Goal: Task Accomplishment & Management: Manage account settings

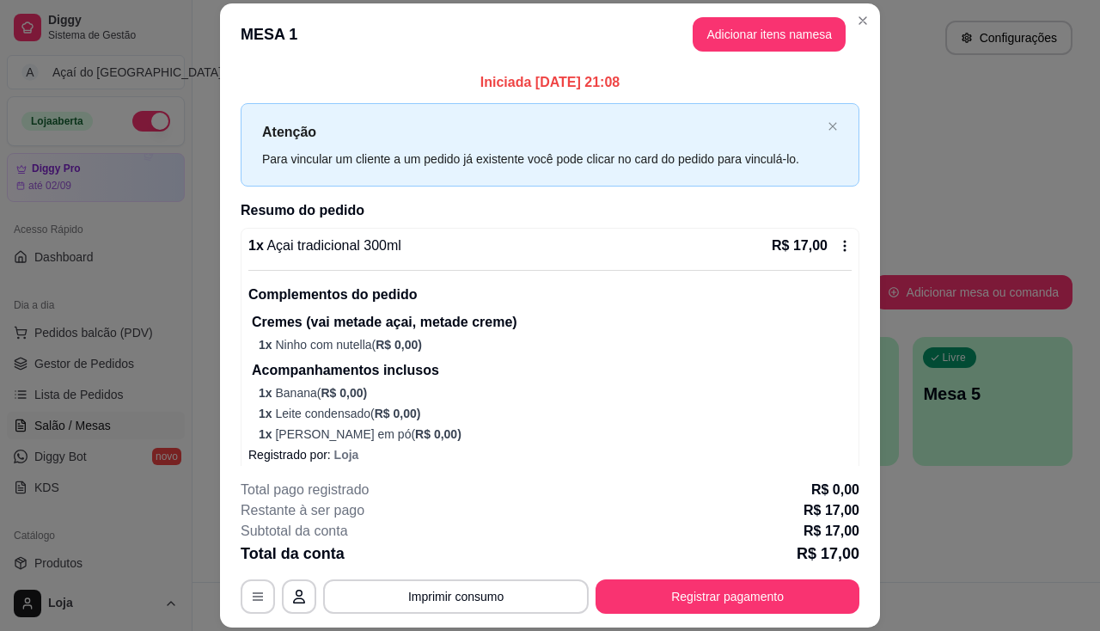
click at [654, 600] on button "Registrar pagamento" at bounding box center [728, 596] width 264 height 34
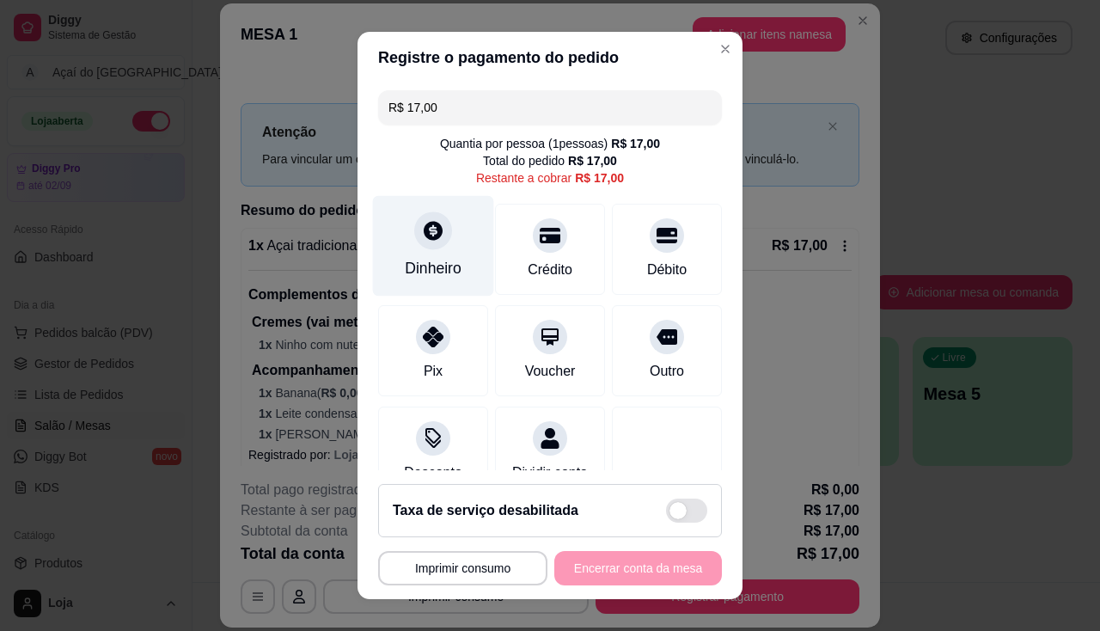
click at [409, 254] on div "Dinheiro" at bounding box center [433, 245] width 121 height 101
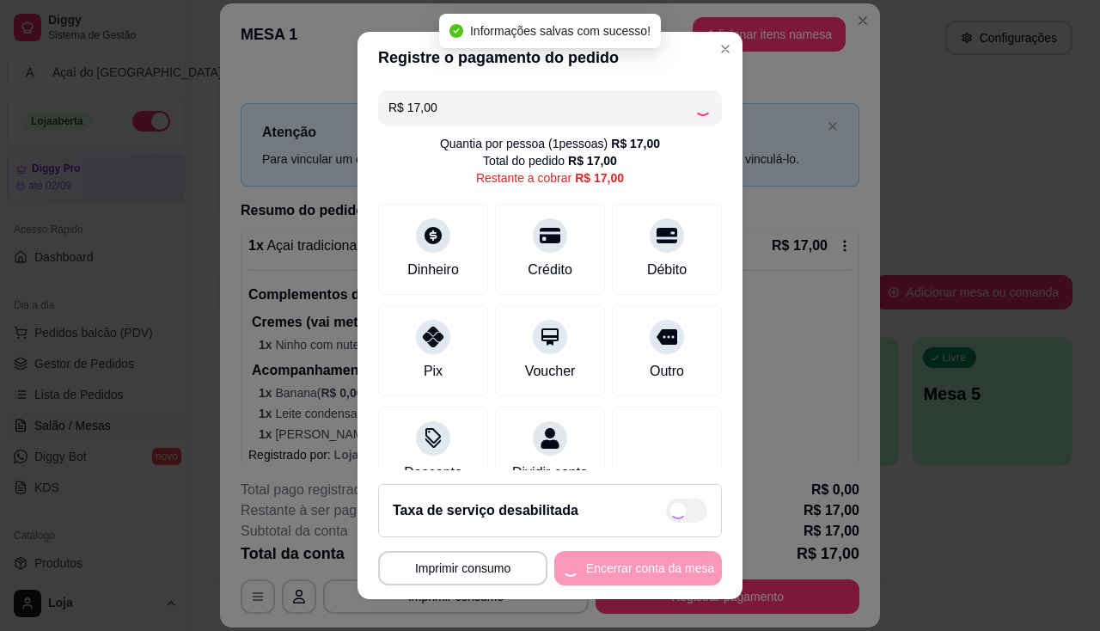
type input "R$ 0,00"
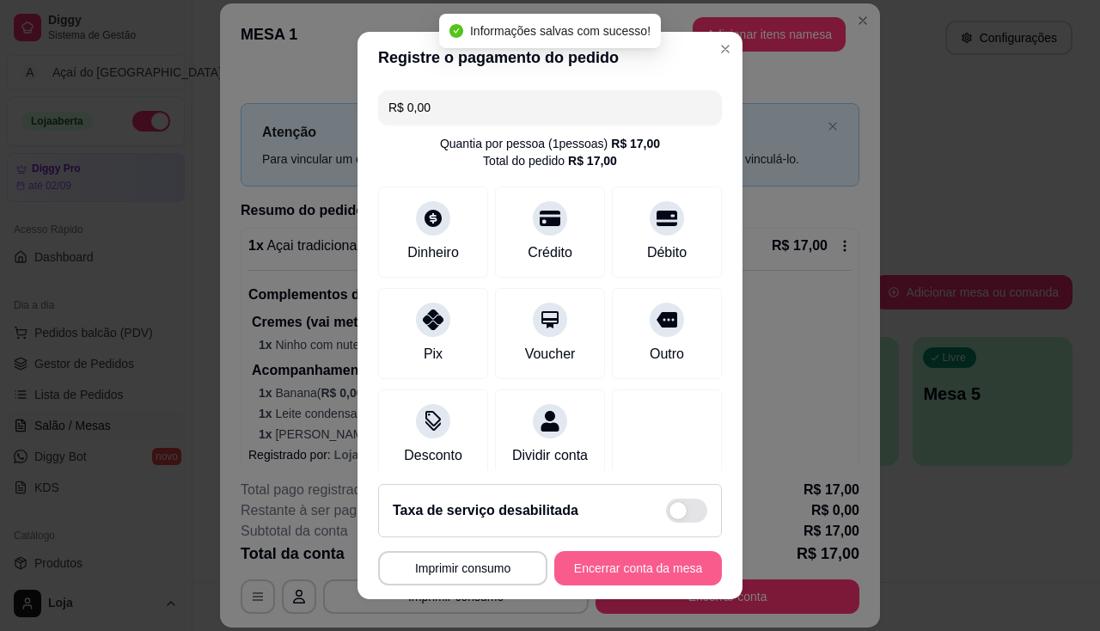
click at [603, 574] on button "Encerrar conta da mesa" at bounding box center [638, 568] width 168 height 34
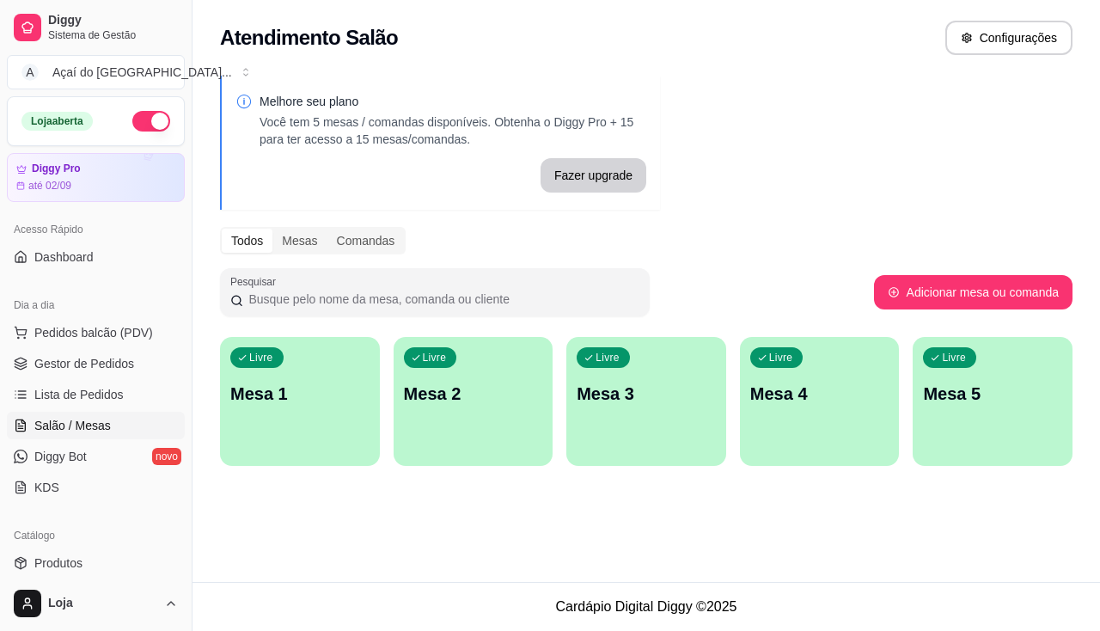
click at [309, 408] on div "Livre Mesa 1" at bounding box center [300, 391] width 160 height 108
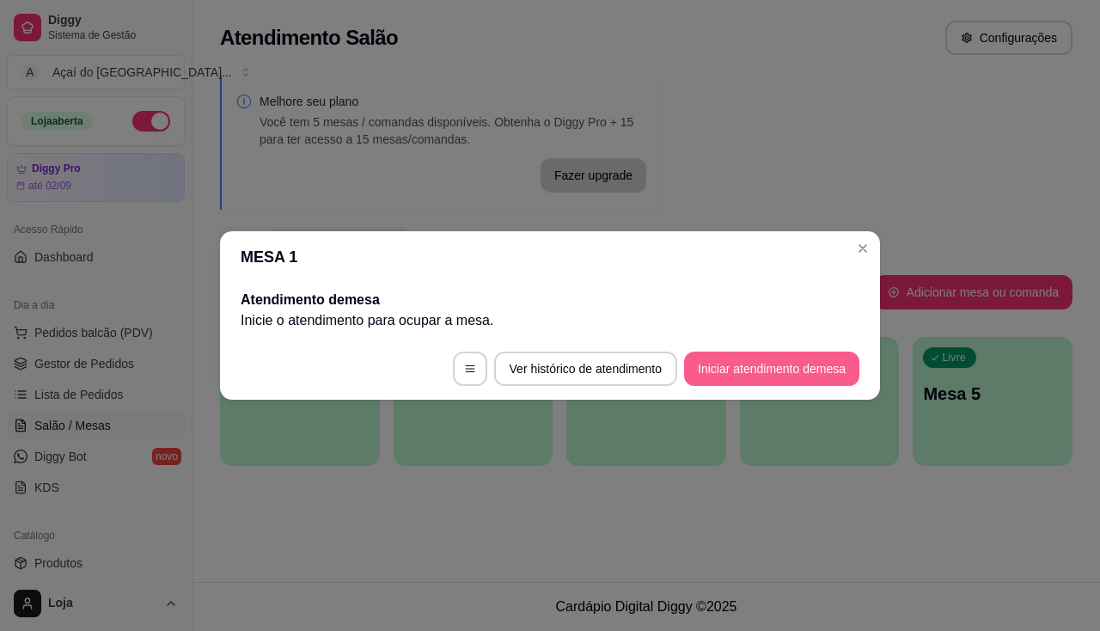
click at [737, 370] on button "Iniciar atendimento de mesa" at bounding box center [771, 369] width 175 height 34
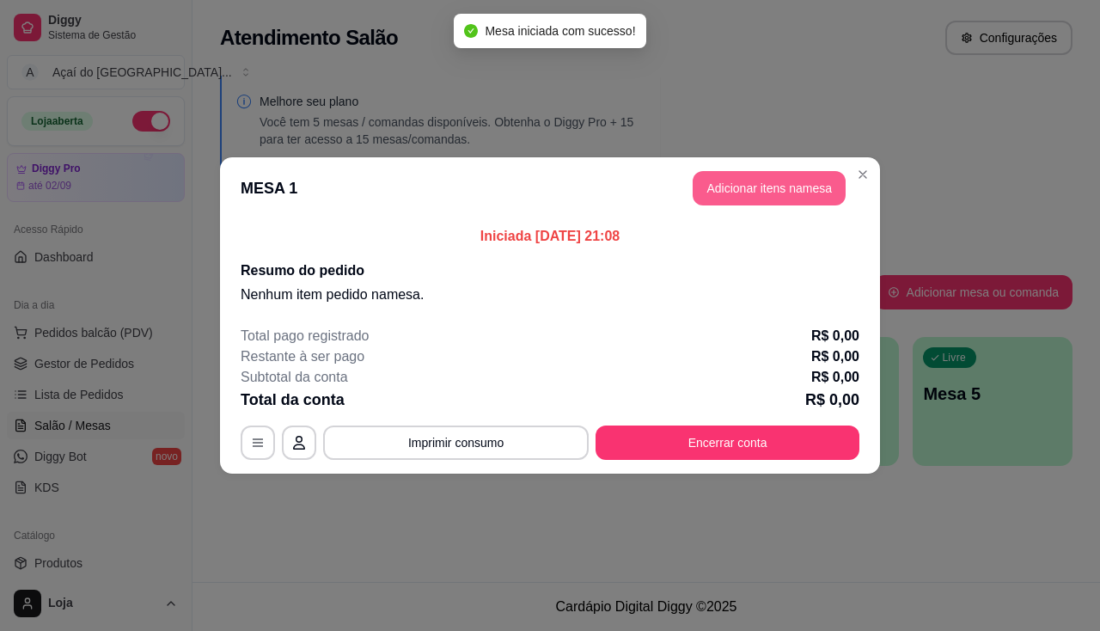
click at [774, 184] on button "Adicionar itens na mesa" at bounding box center [769, 188] width 153 height 34
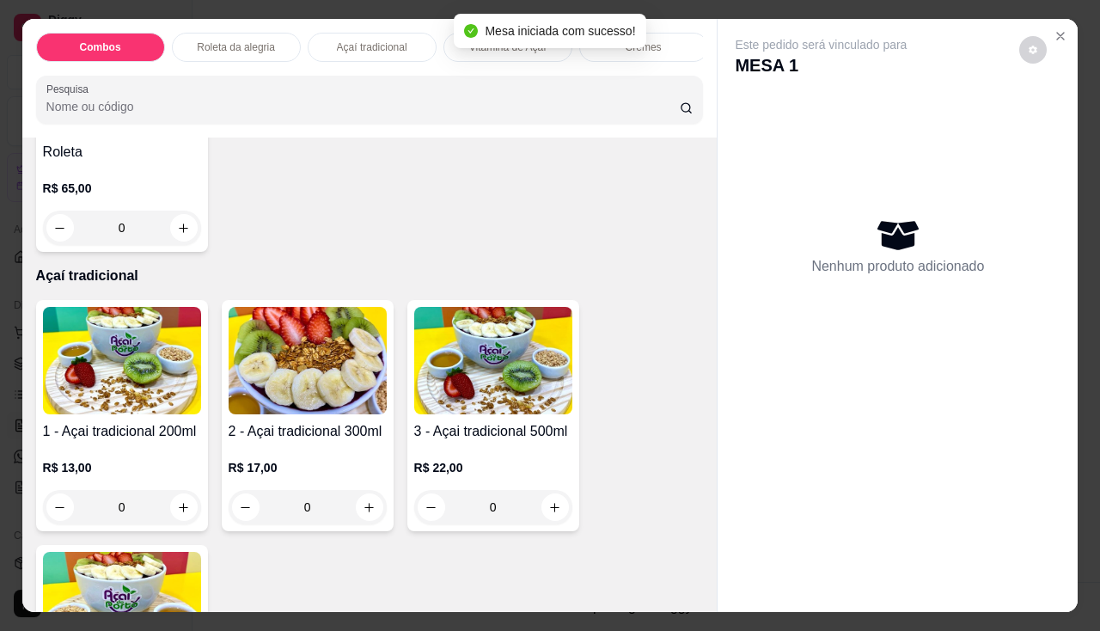
scroll to position [860, 0]
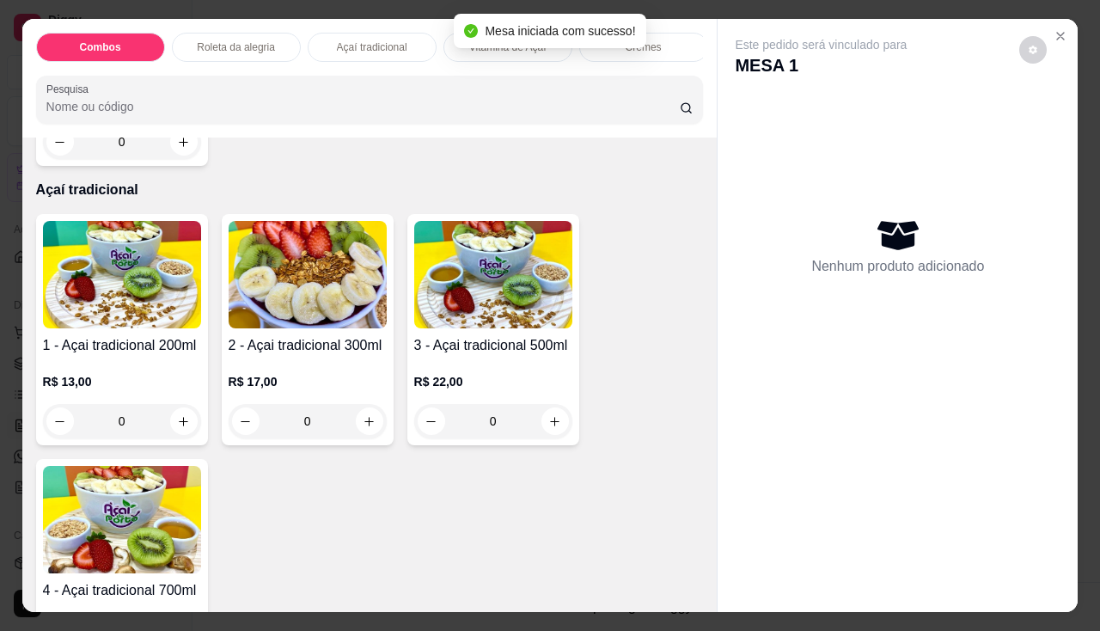
click at [499, 327] on img at bounding box center [493, 274] width 158 height 107
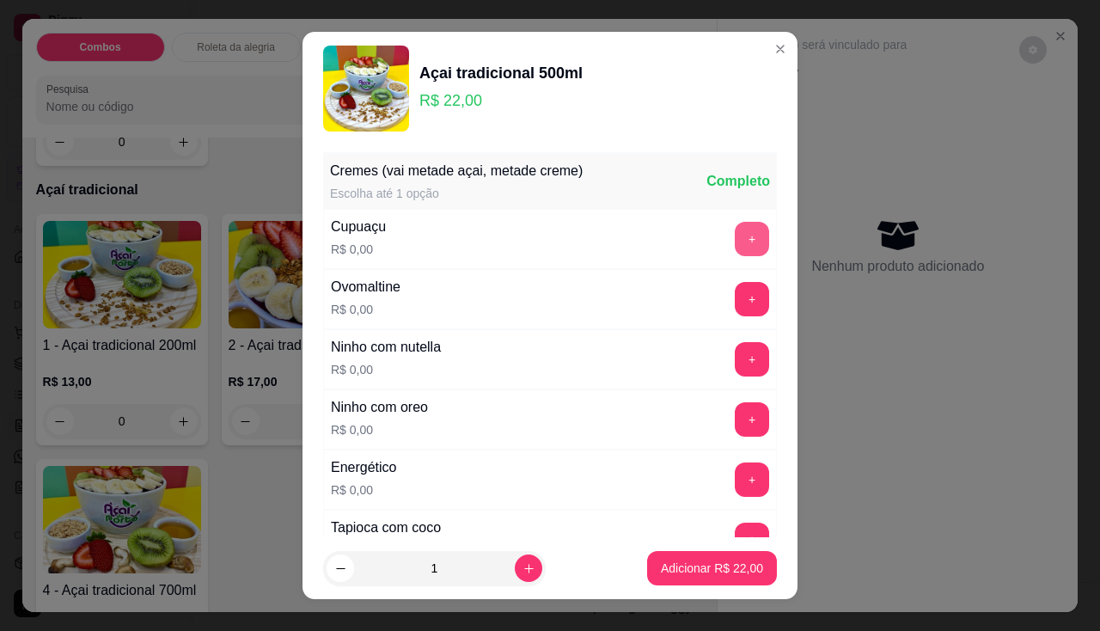
click at [735, 244] on button "+" at bounding box center [752, 239] width 34 height 34
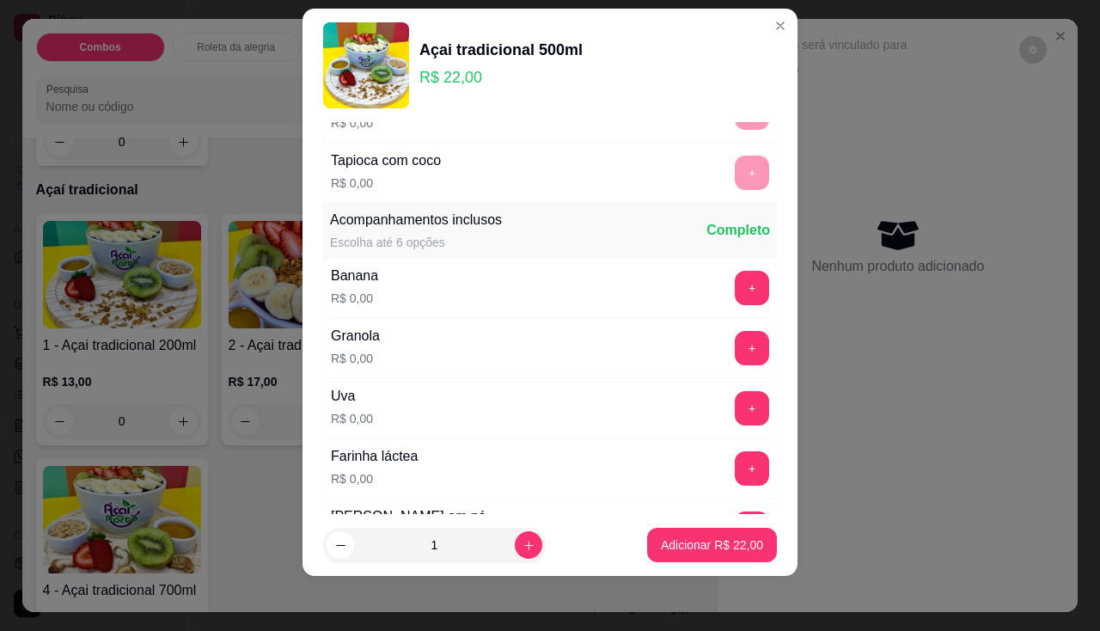
scroll to position [430, 0]
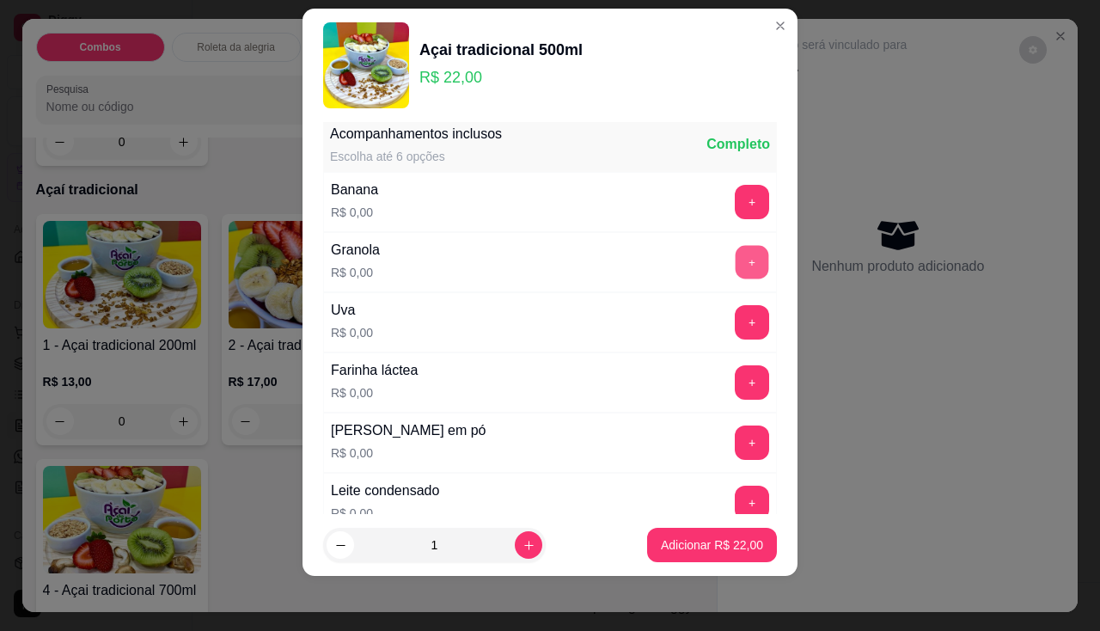
click at [736, 250] on button "+" at bounding box center [753, 262] width 34 height 34
click at [735, 206] on button "+" at bounding box center [752, 202] width 34 height 34
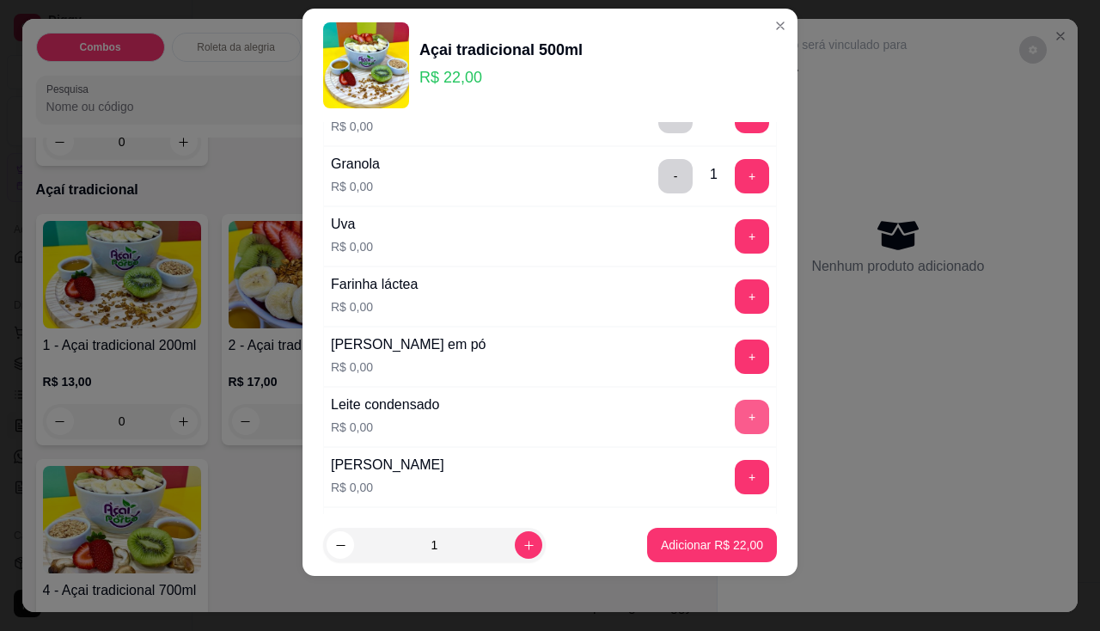
click at [735, 419] on button "+" at bounding box center [752, 417] width 34 height 34
click at [735, 358] on button "+" at bounding box center [752, 357] width 34 height 34
click at [736, 485] on button "+" at bounding box center [752, 477] width 34 height 34
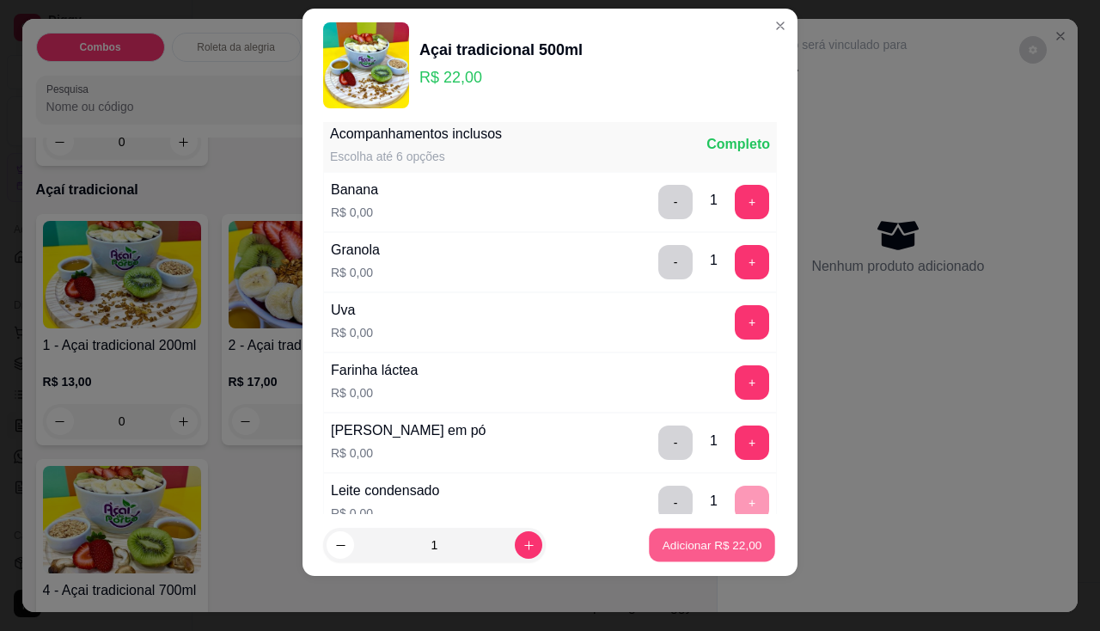
click at [704, 555] on button "Adicionar R$ 22,00" at bounding box center [712, 546] width 126 height 34
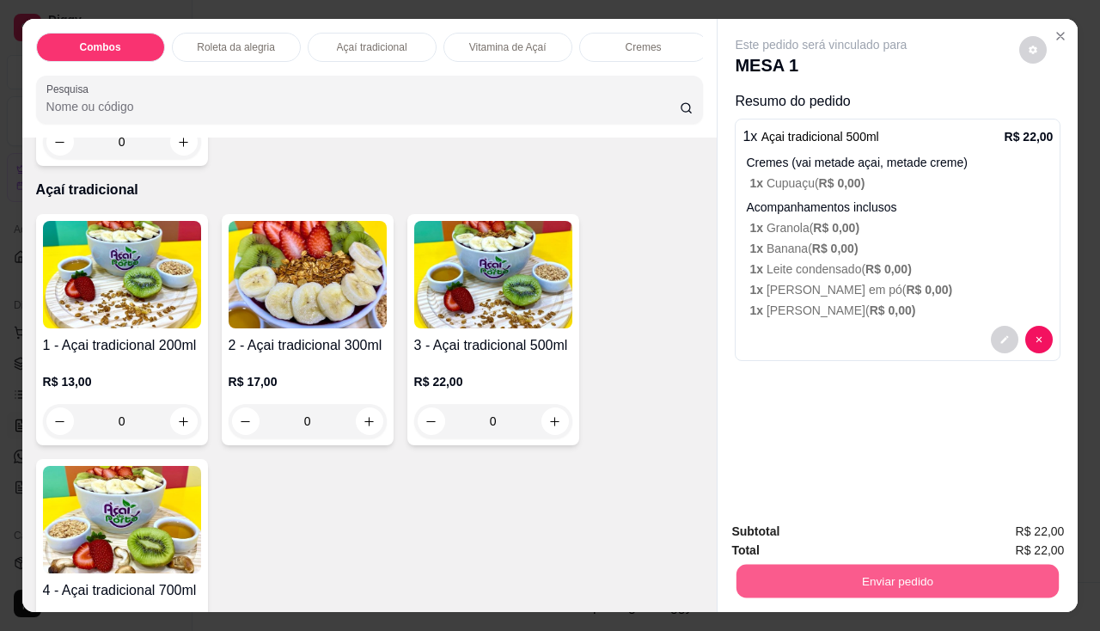
click at [817, 569] on button "Enviar pedido" at bounding box center [898, 582] width 322 height 34
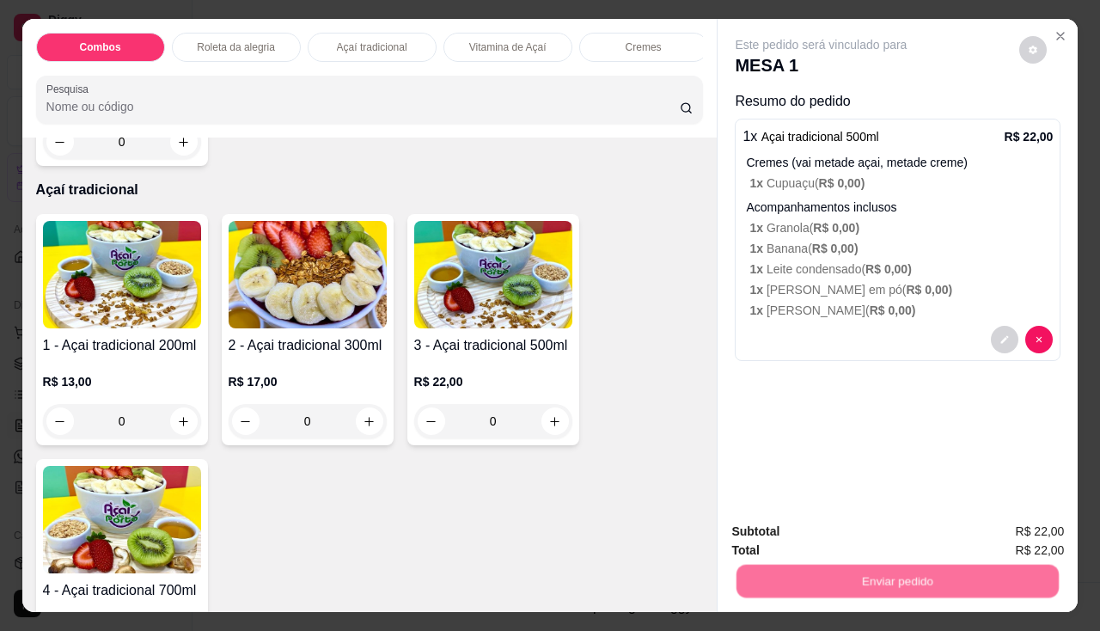
click at [799, 537] on button "Não registrar e enviar pedido" at bounding box center [842, 533] width 174 height 32
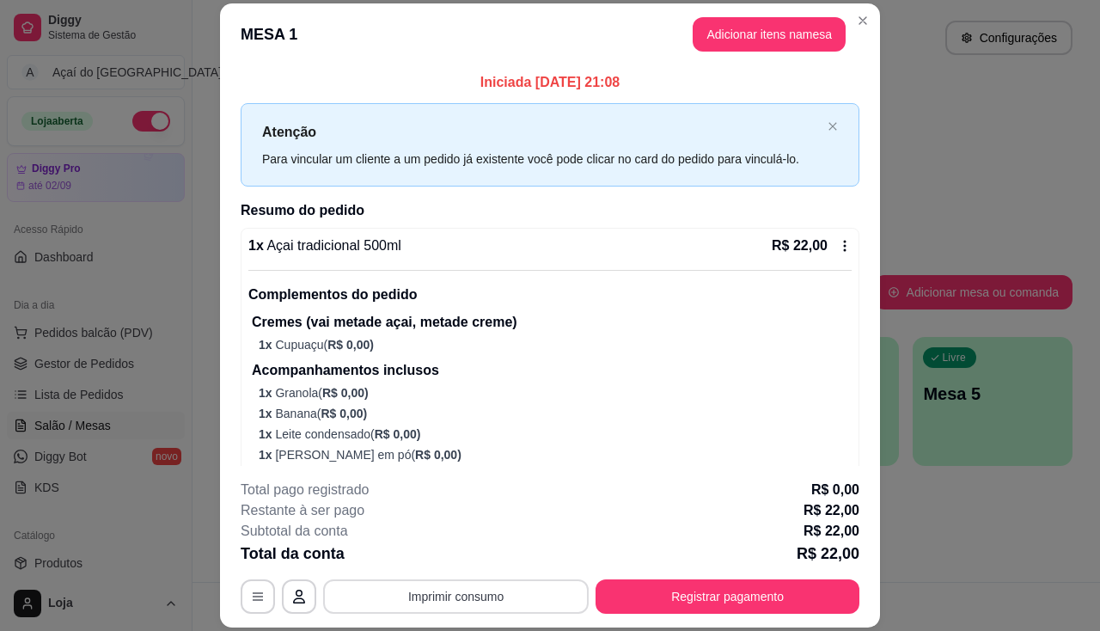
click at [535, 601] on button "Imprimir consumo" at bounding box center [456, 596] width 266 height 34
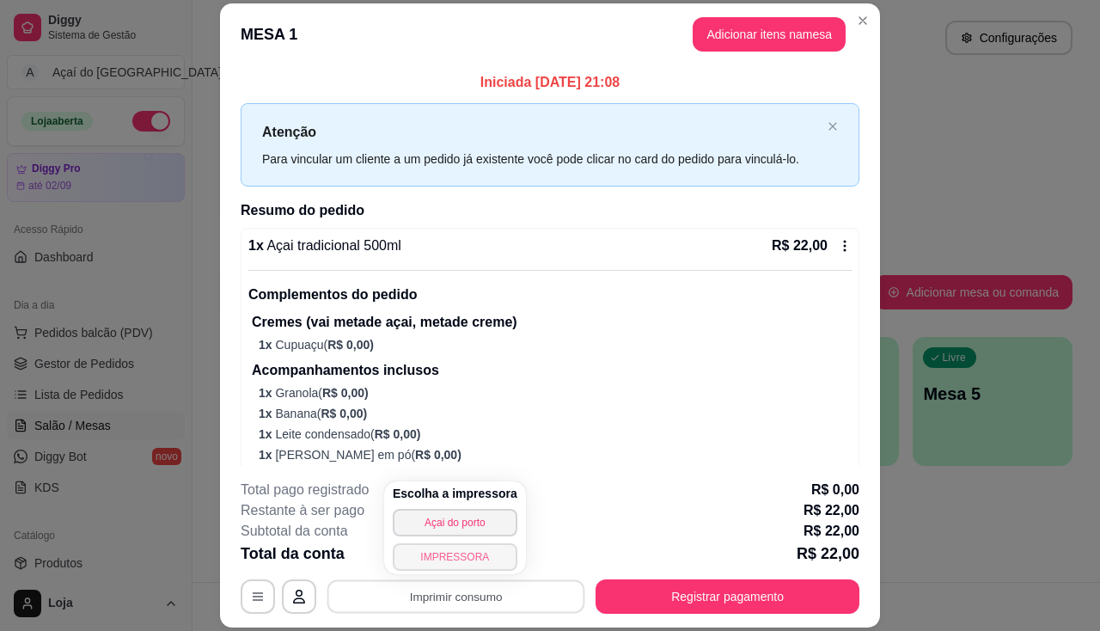
click at [466, 563] on button "IMPRESSORA" at bounding box center [455, 557] width 125 height 28
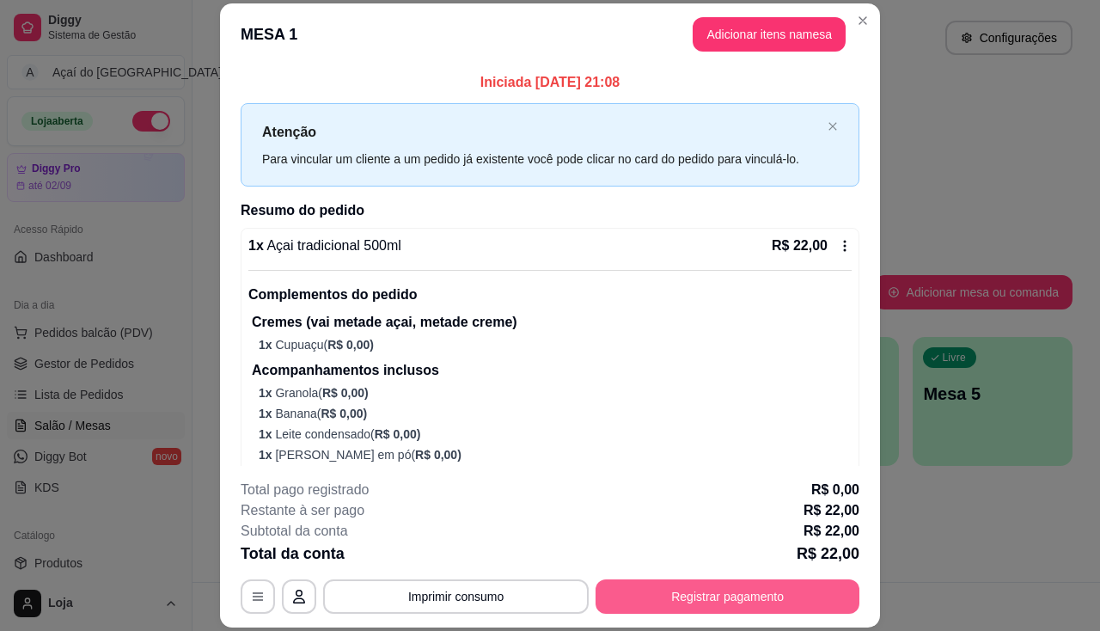
click at [620, 589] on button "Registrar pagamento" at bounding box center [728, 596] width 264 height 34
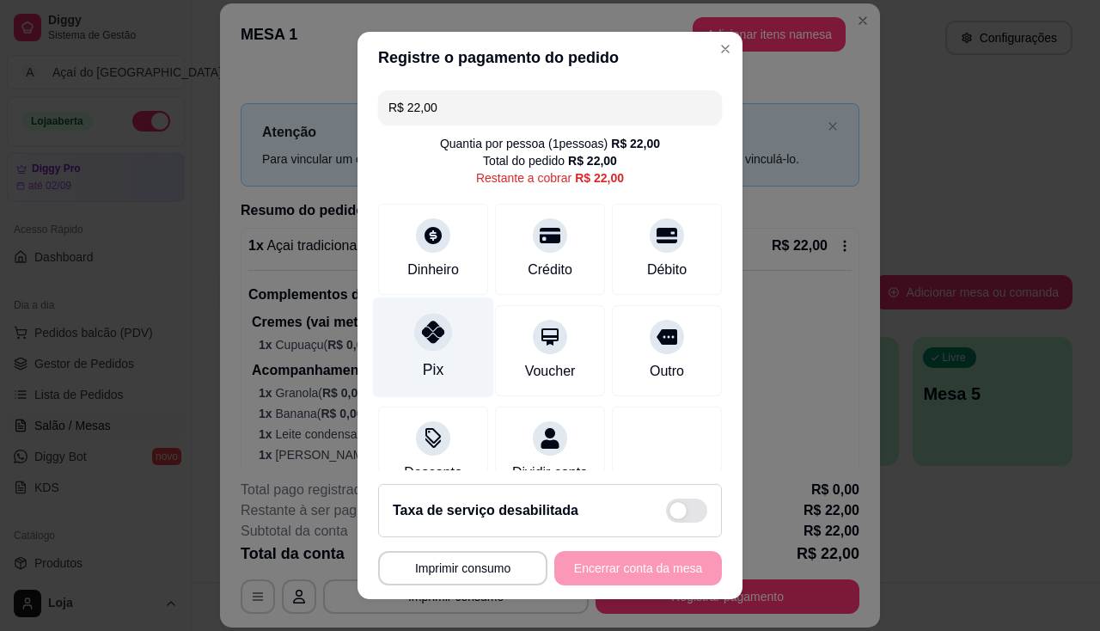
click at [408, 387] on div "Pix" at bounding box center [433, 347] width 121 height 101
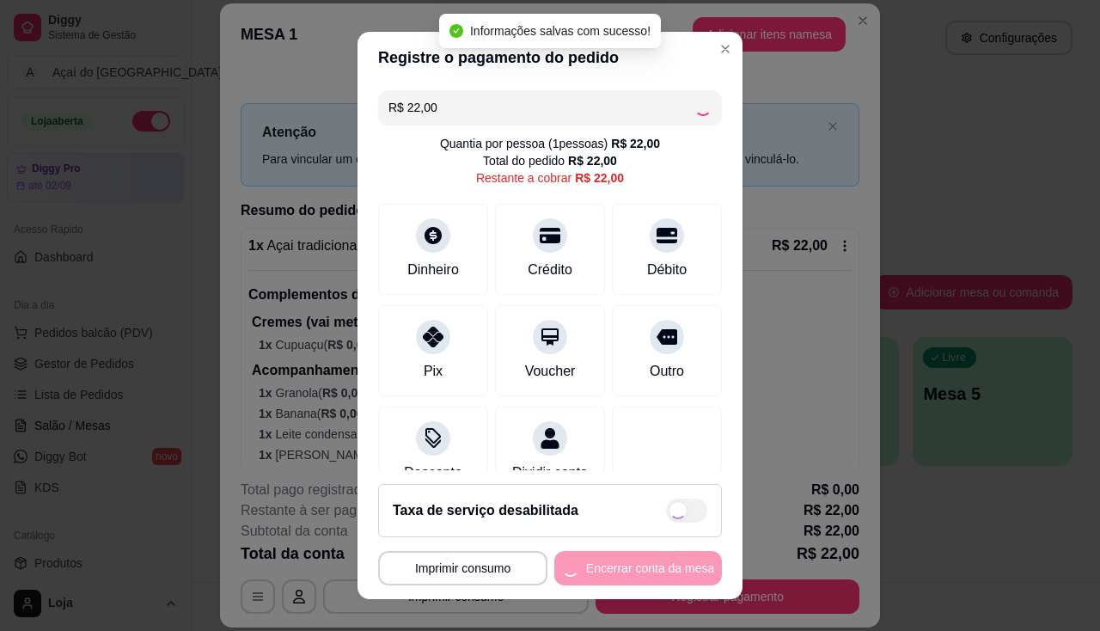
type input "R$ 0,00"
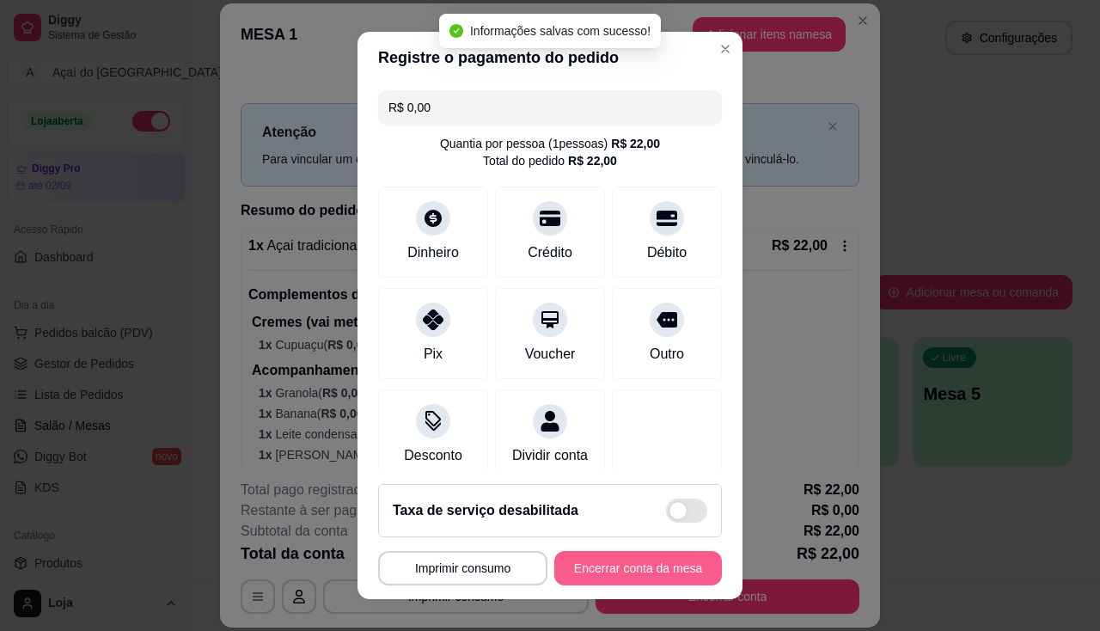
click at [624, 558] on button "Encerrar conta da mesa" at bounding box center [638, 568] width 168 height 34
